Goal: Task Accomplishment & Management: Manage account settings

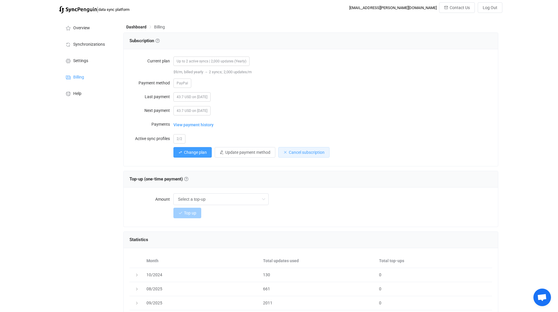
click at [306, 152] on span "Cancel subscription" at bounding box center [307, 152] width 36 height 5
click at [335, 182] on span "Confirm" at bounding box center [338, 182] width 12 height 4
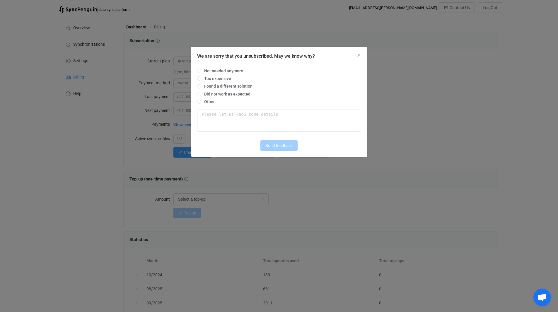
click at [230, 67] on div "Not needed anymore Too expensive Found a different solution Did not work as exp…" at bounding box center [279, 100] width 164 height 74
click at [230, 70] on span "Not needed anymore" at bounding box center [222, 71] width 42 height 5
click at [201, 70] on input "Not needed anymore" at bounding box center [199, 71] width 4 height 5
radio input "true"
click at [283, 147] on span "Send feedback" at bounding box center [278, 145] width 27 height 5
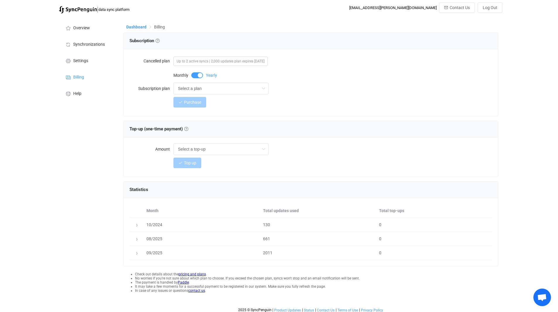
click at [136, 25] on span "Dashboard" at bounding box center [136, 27] width 20 height 5
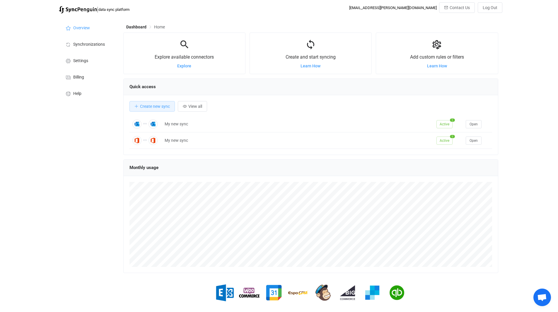
click at [160, 25] on span "Home" at bounding box center [159, 27] width 11 height 5
click at [81, 82] on li "Billing" at bounding box center [88, 77] width 59 height 16
